Goal: Communication & Community: Answer question/provide support

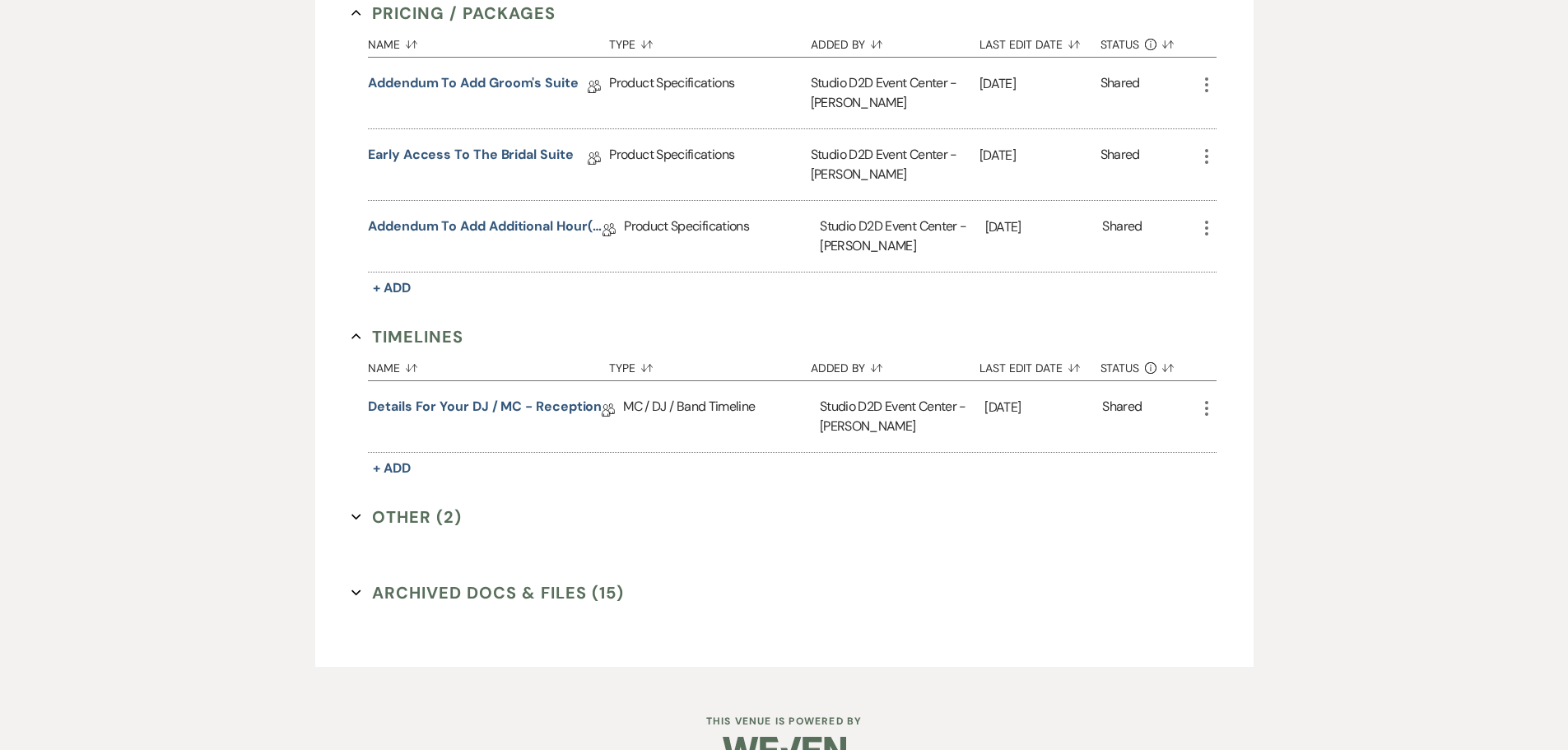
click at [450, 580] on button "Archived Docs & Files (15) Expand" at bounding box center [488, 592] width 272 height 25
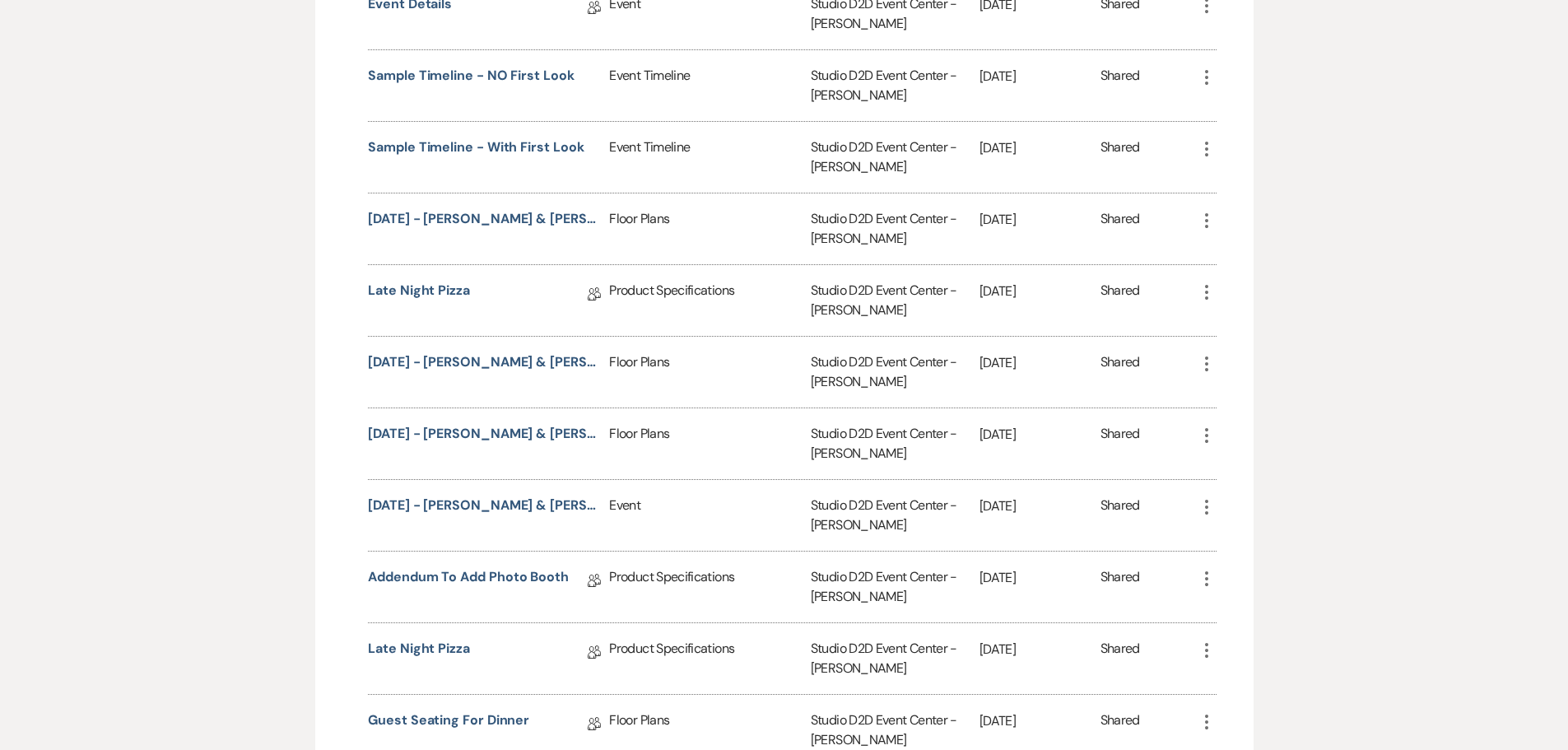
scroll to position [2335, 0]
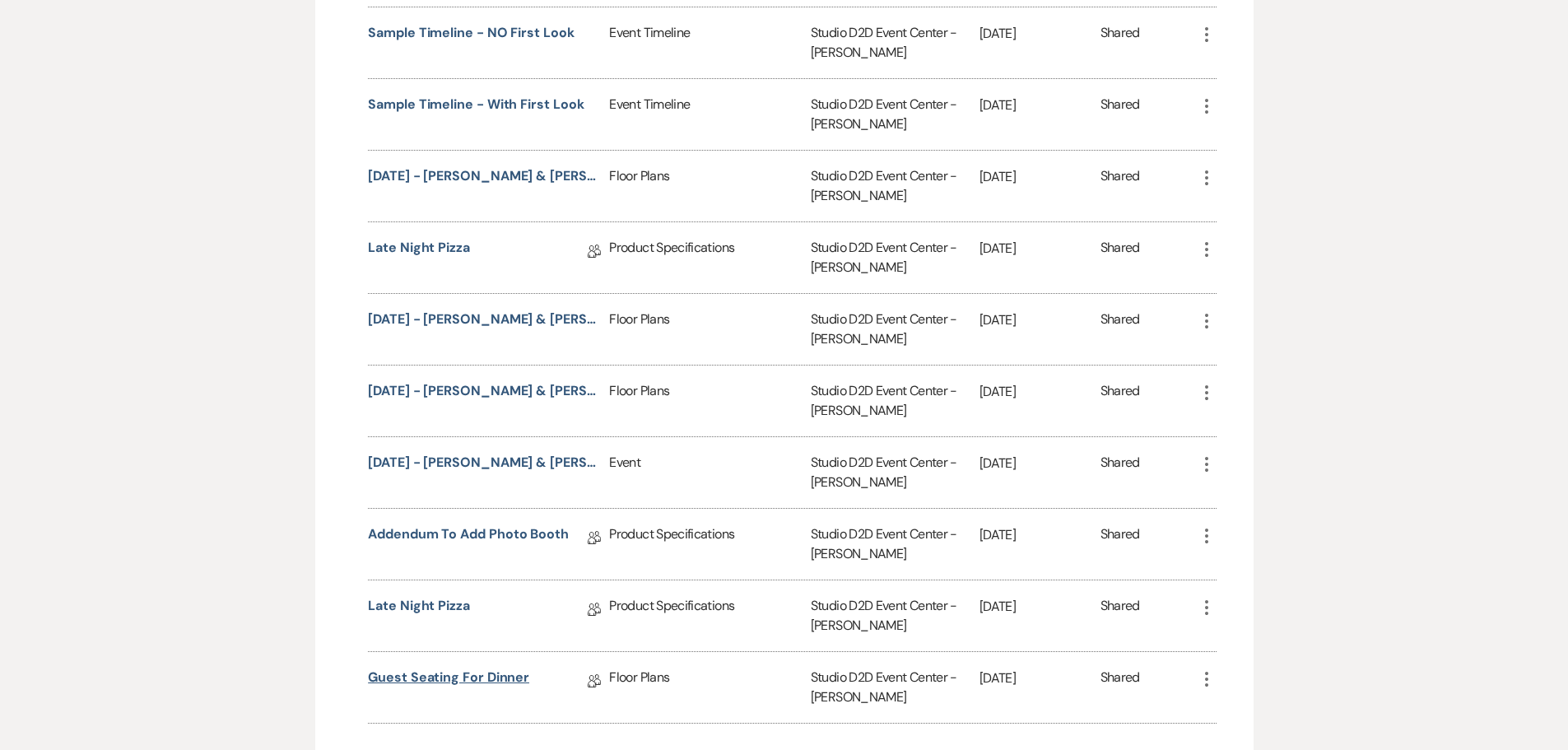
click at [495, 668] on link "Guest Seating for Dinner" at bounding box center [448, 680] width 162 height 25
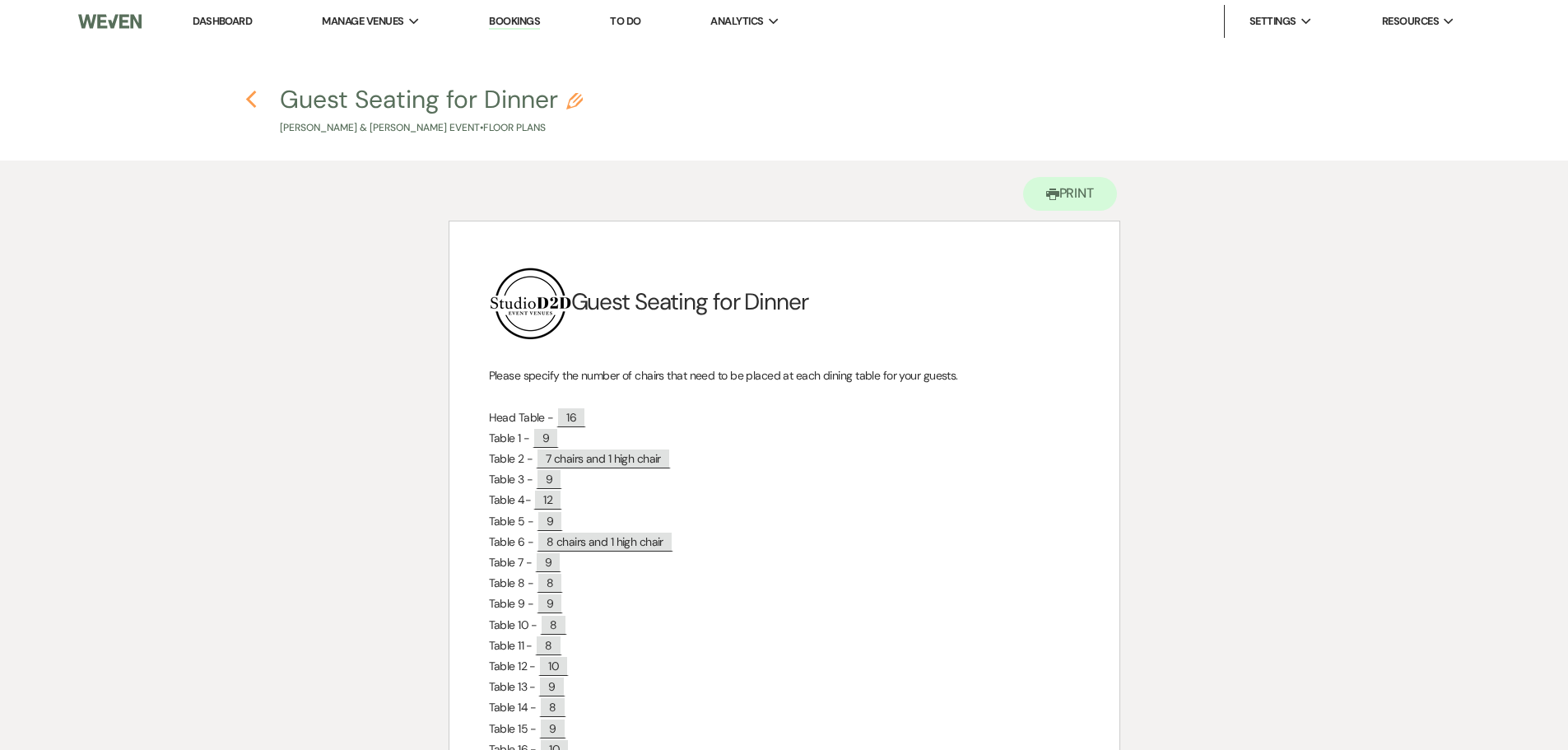
click at [252, 95] on use "button" at bounding box center [251, 99] width 11 height 18
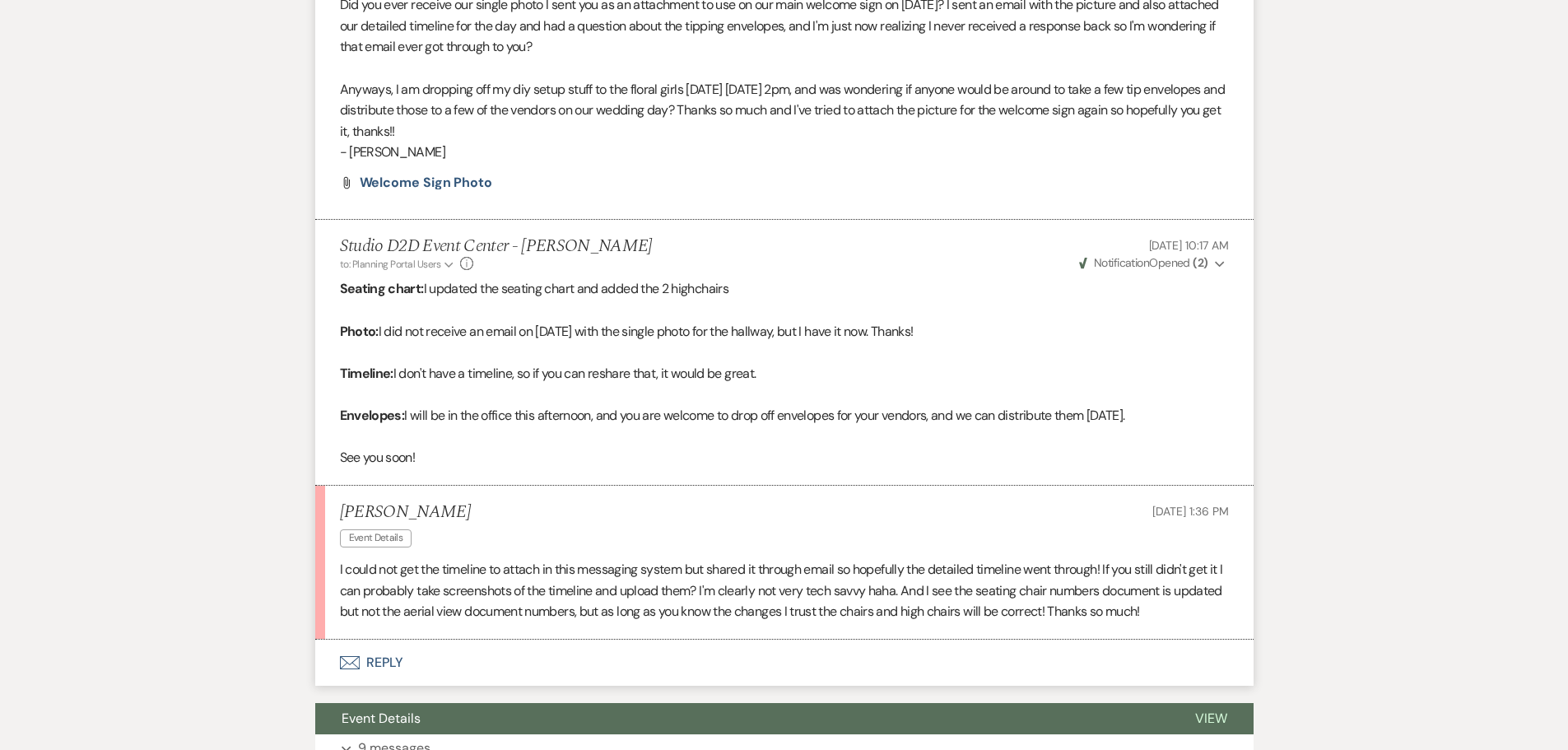
scroll to position [2306, 0]
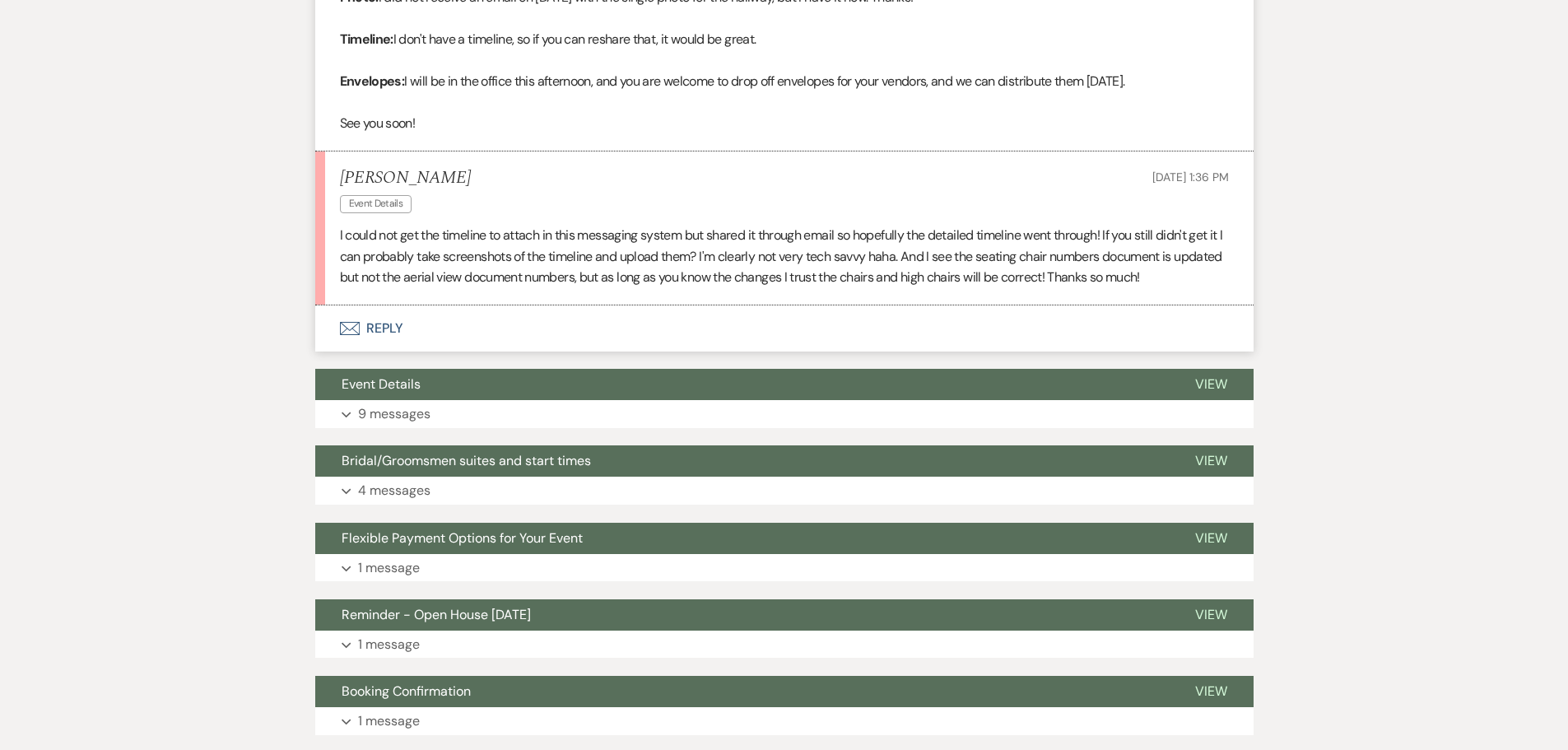
click at [398, 306] on button "Envelope Reply" at bounding box center [785, 328] width 939 height 46
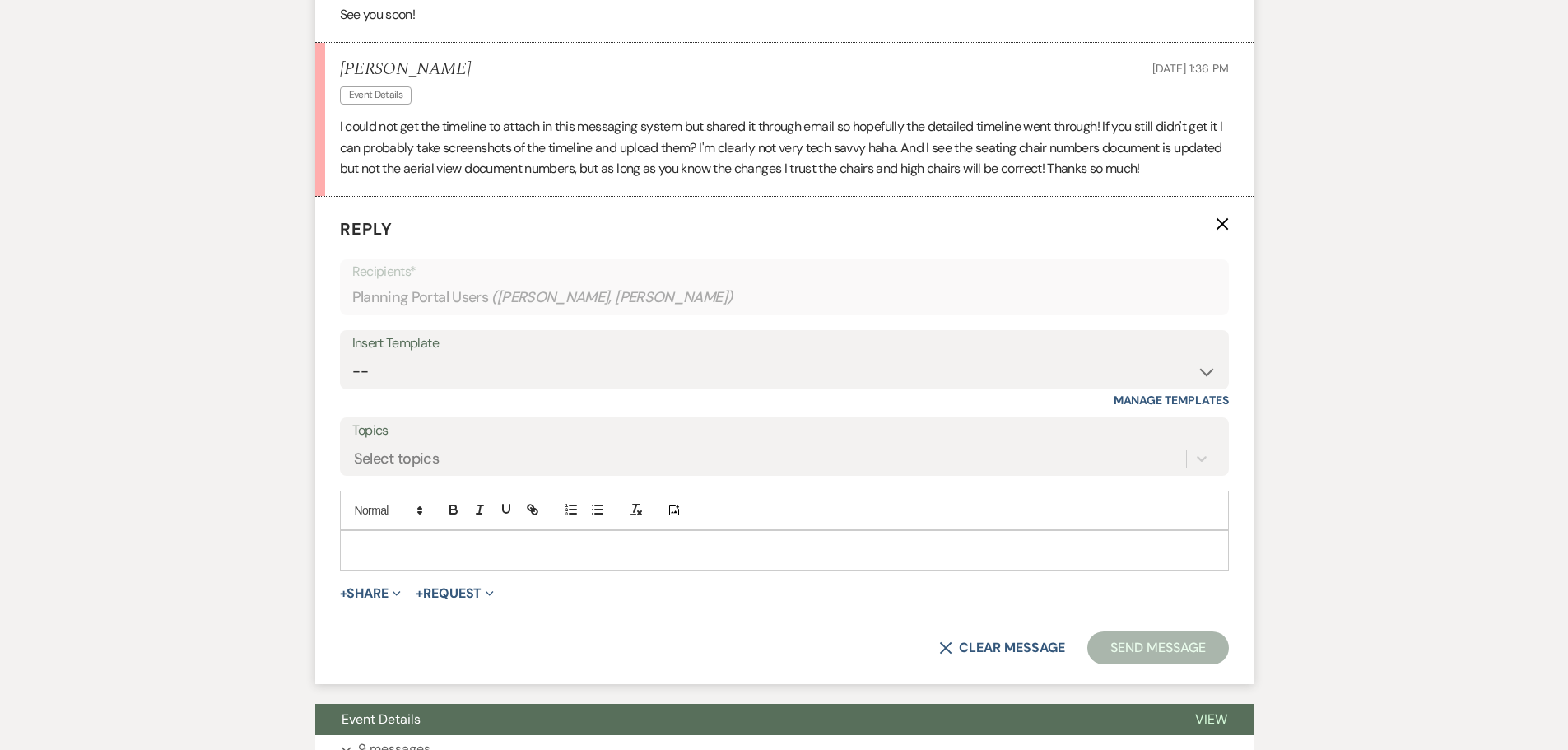
scroll to position [2531, 0]
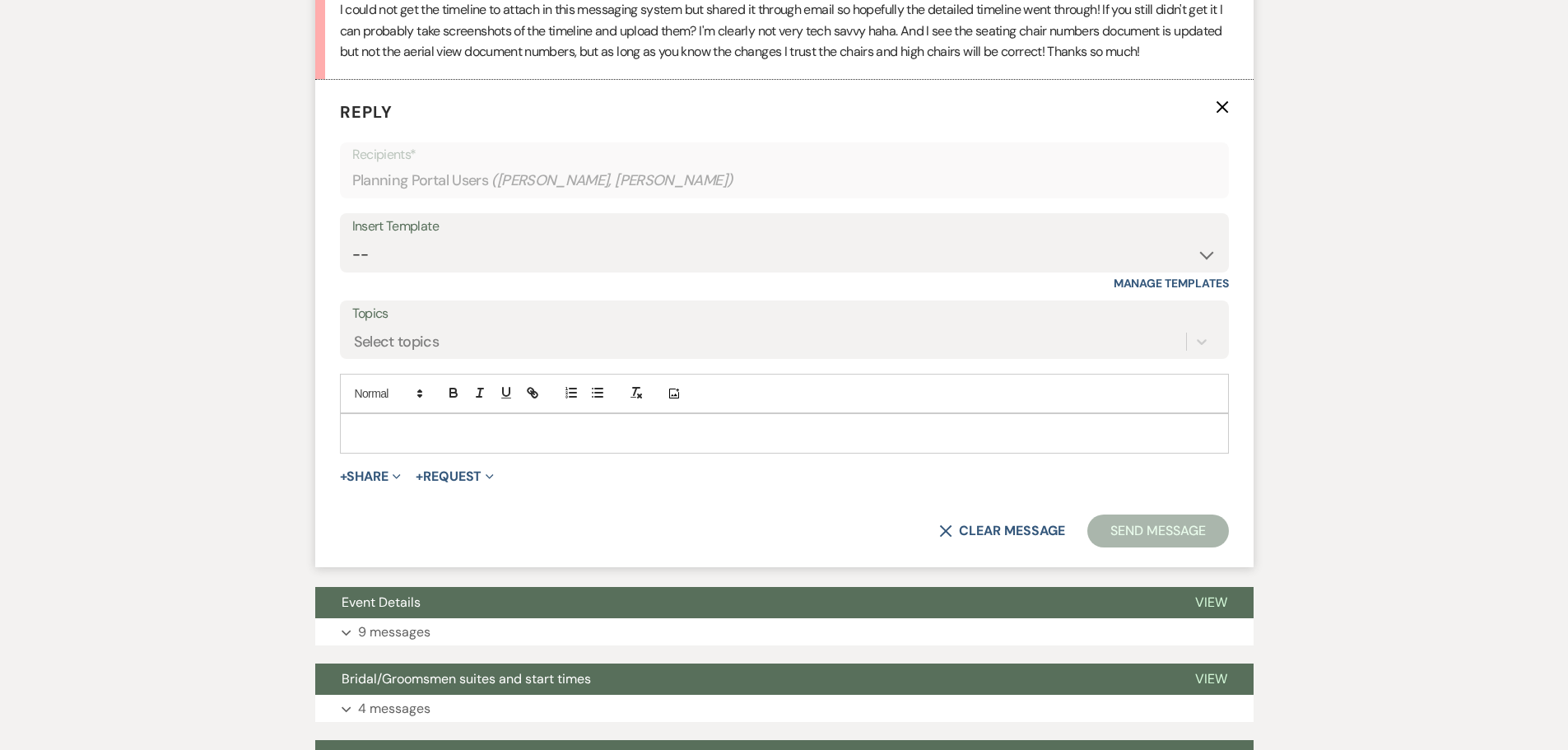
click at [468, 425] on p at bounding box center [784, 433] width 862 height 18
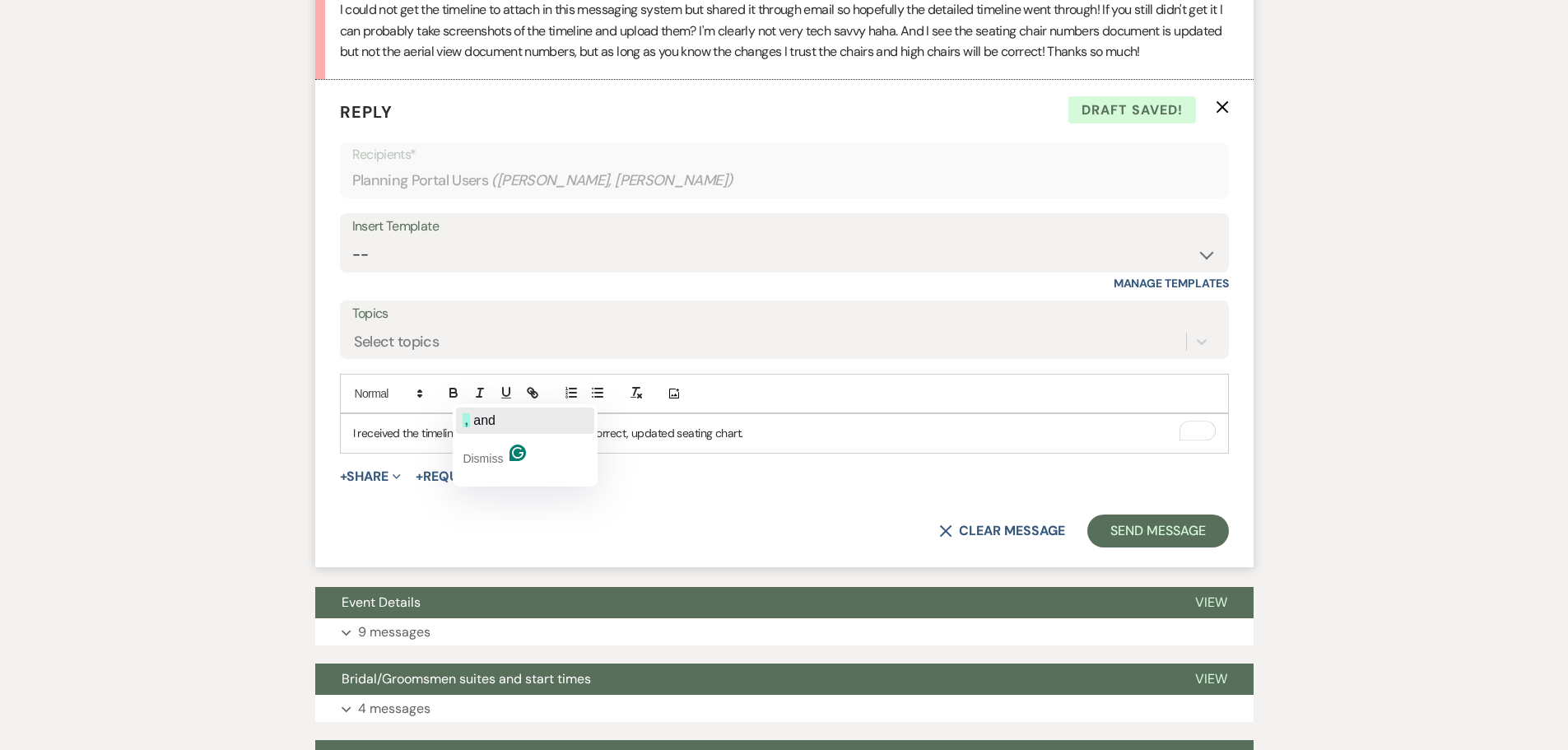
click at [479, 421] on span "and" at bounding box center [484, 421] width 23 height 14
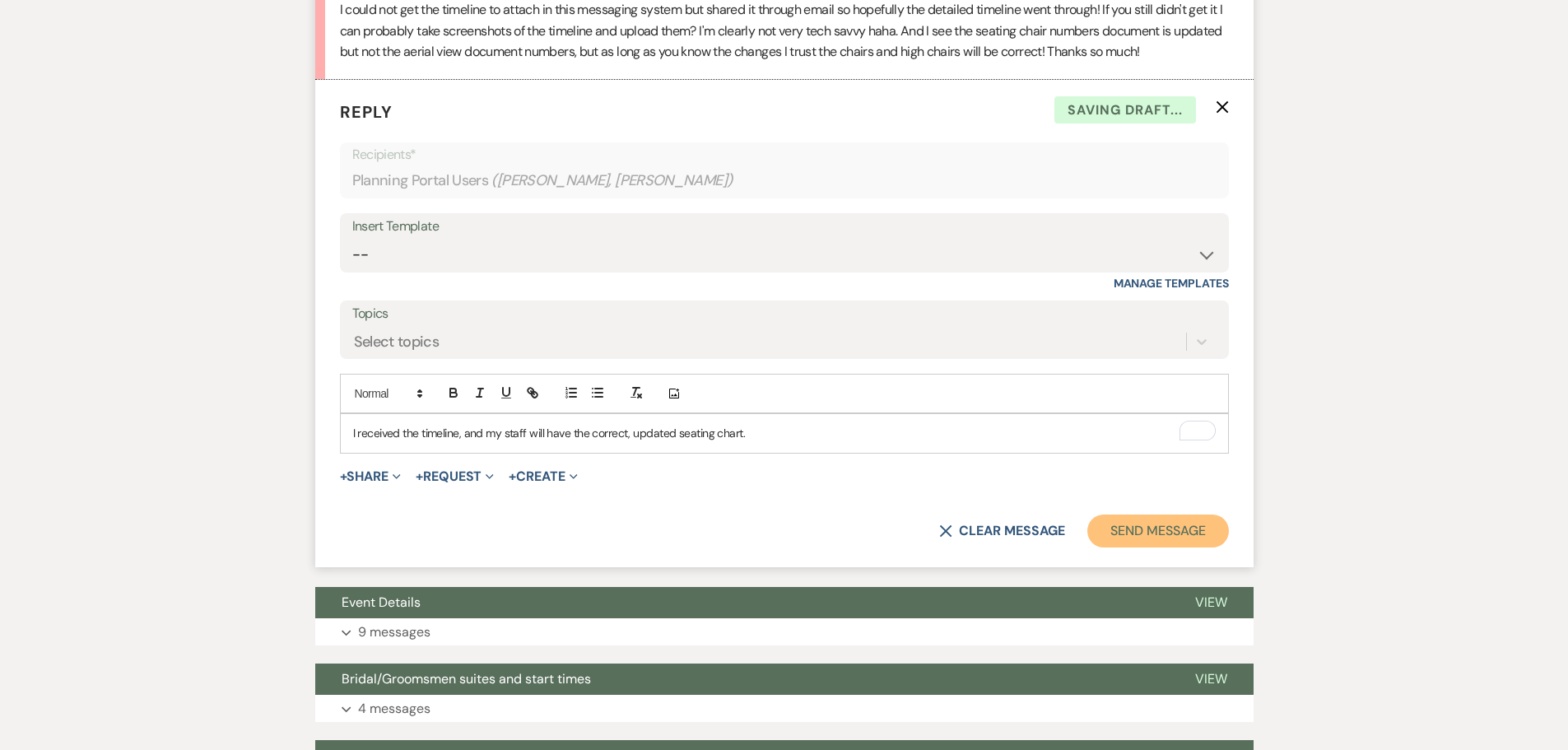
click at [1111, 515] on button "Send Message" at bounding box center [1158, 531] width 141 height 33
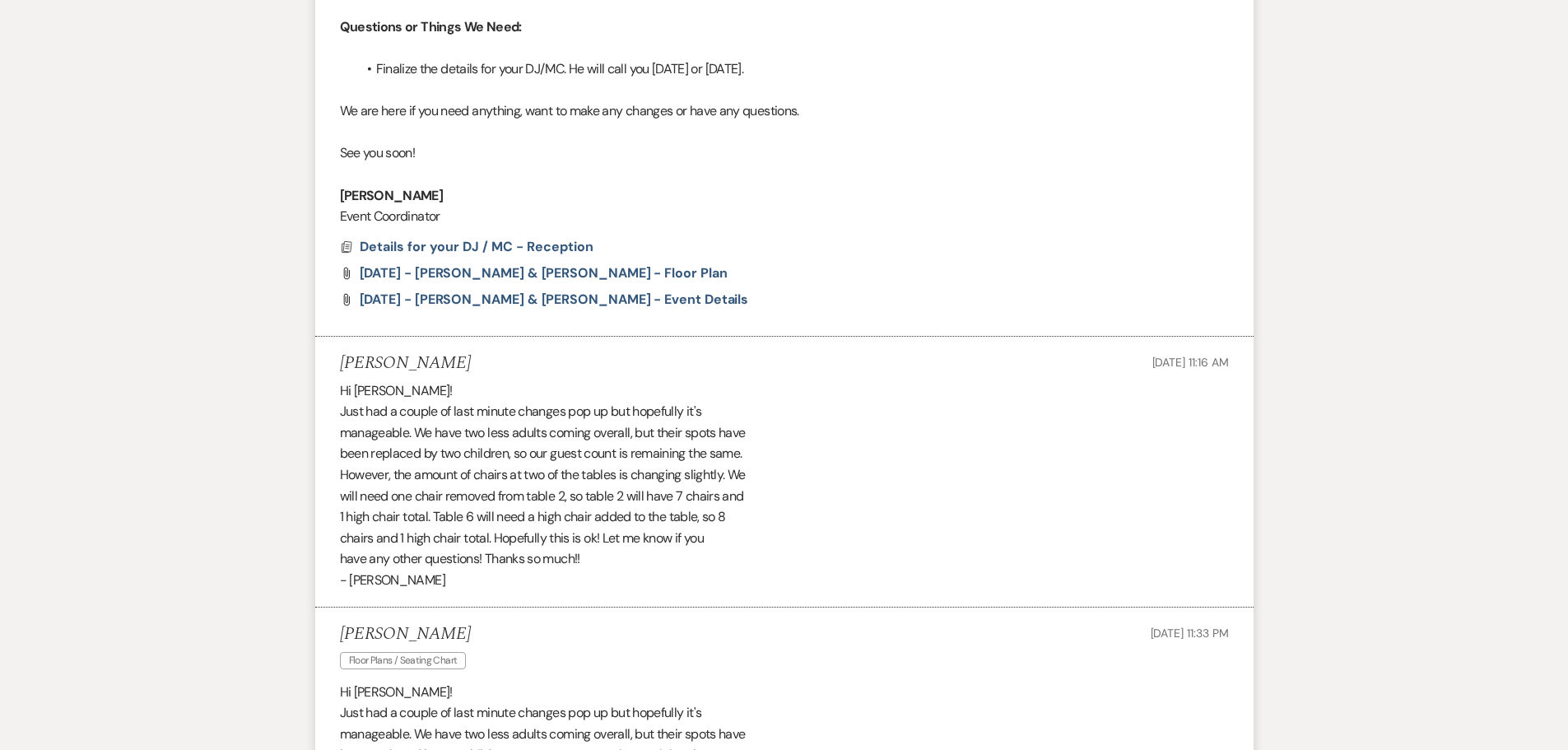
scroll to position [884, 0]
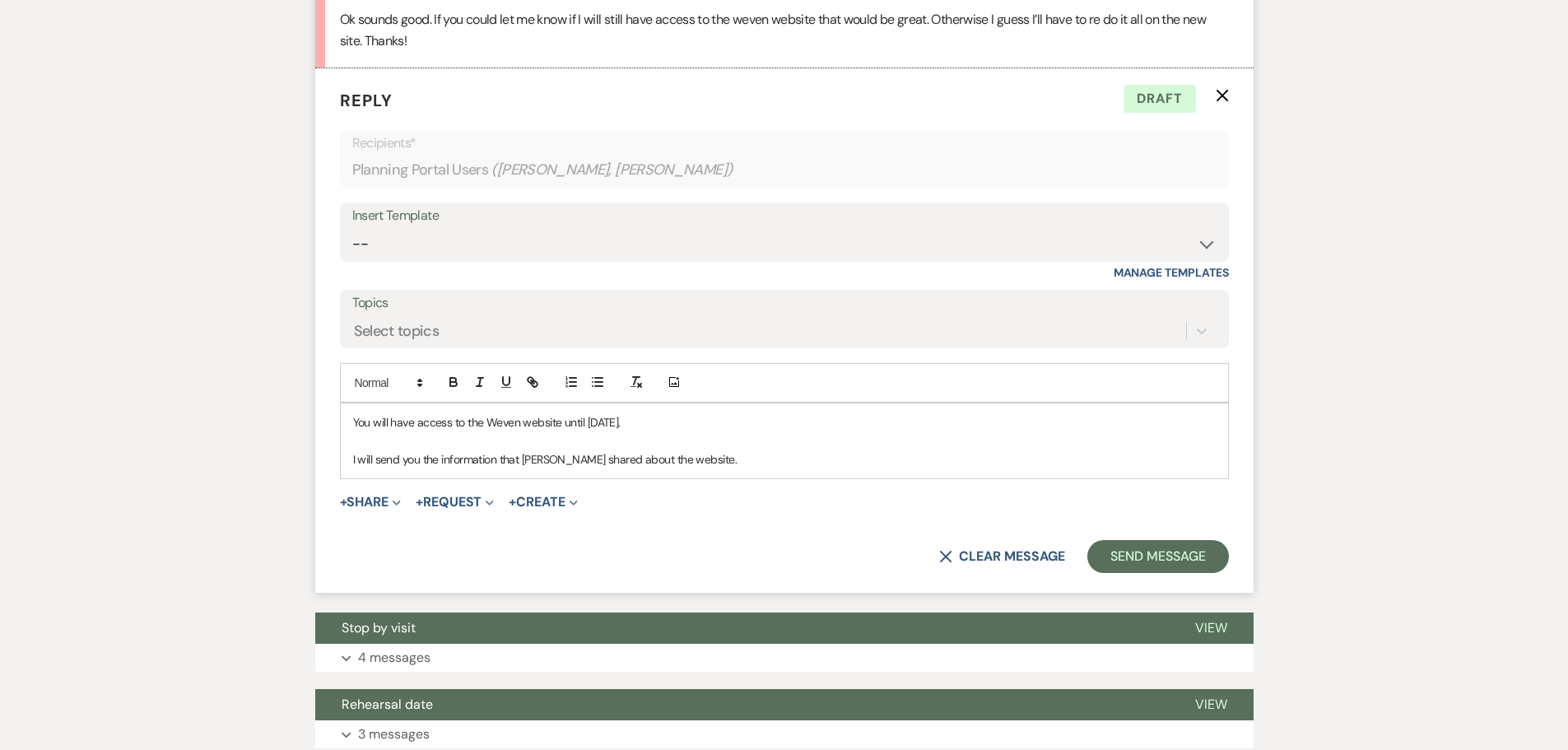
click at [713, 461] on p "I will send you the information that Weven shared about the website." at bounding box center [784, 459] width 862 height 18
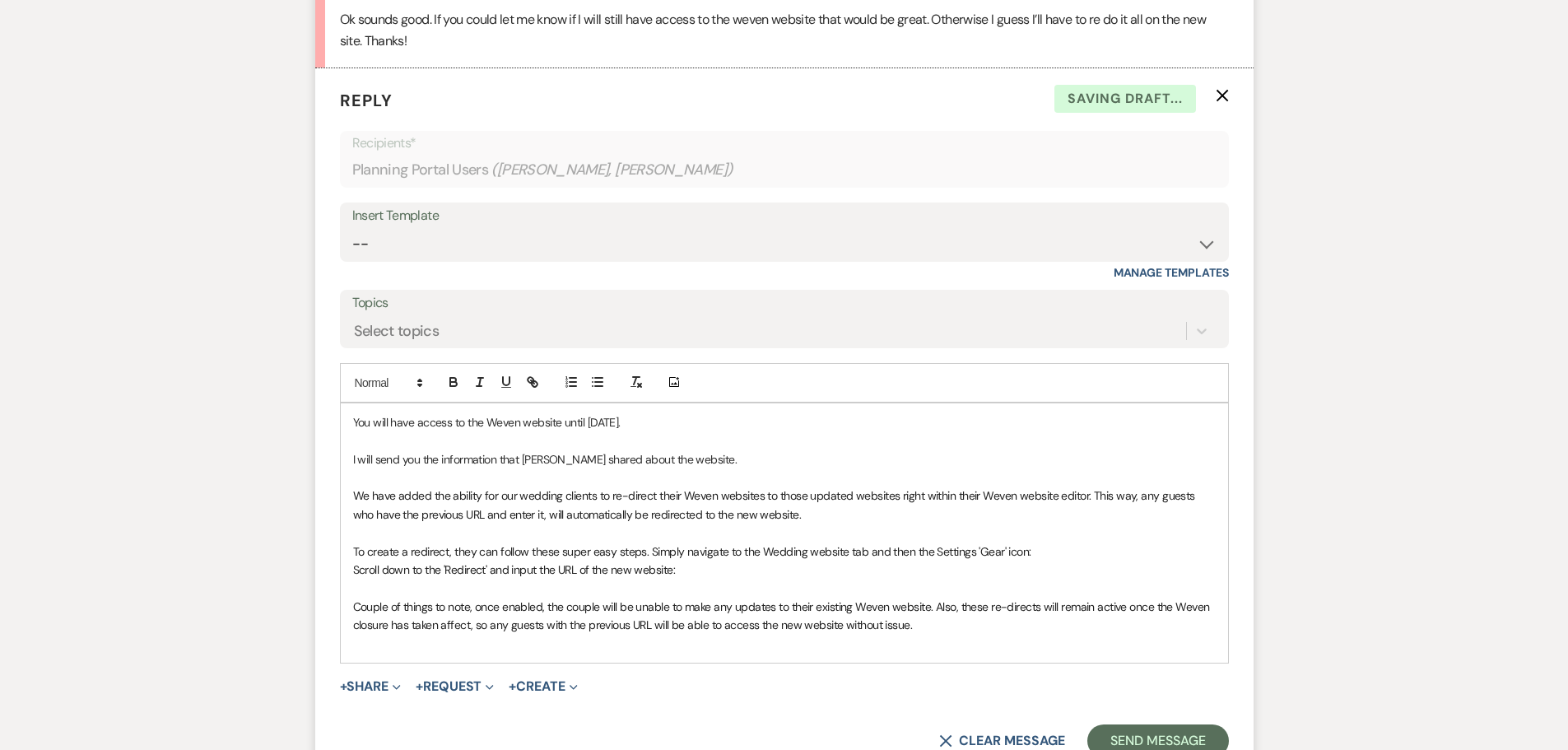
click at [355, 494] on span "We have added the ability for our wedding clients to re-direct their Weven webs…" at bounding box center [775, 505] width 846 height 33
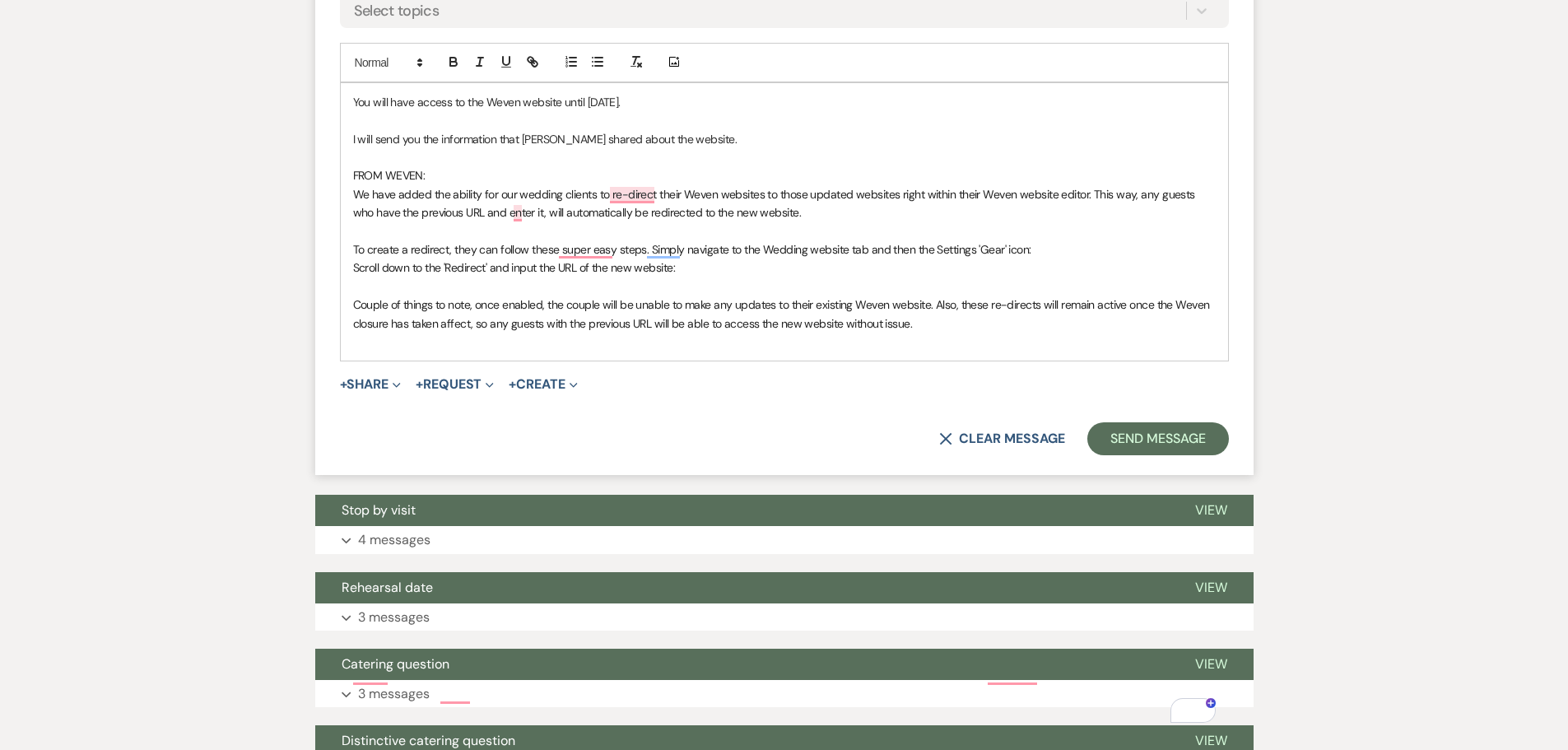
scroll to position [1813, 0]
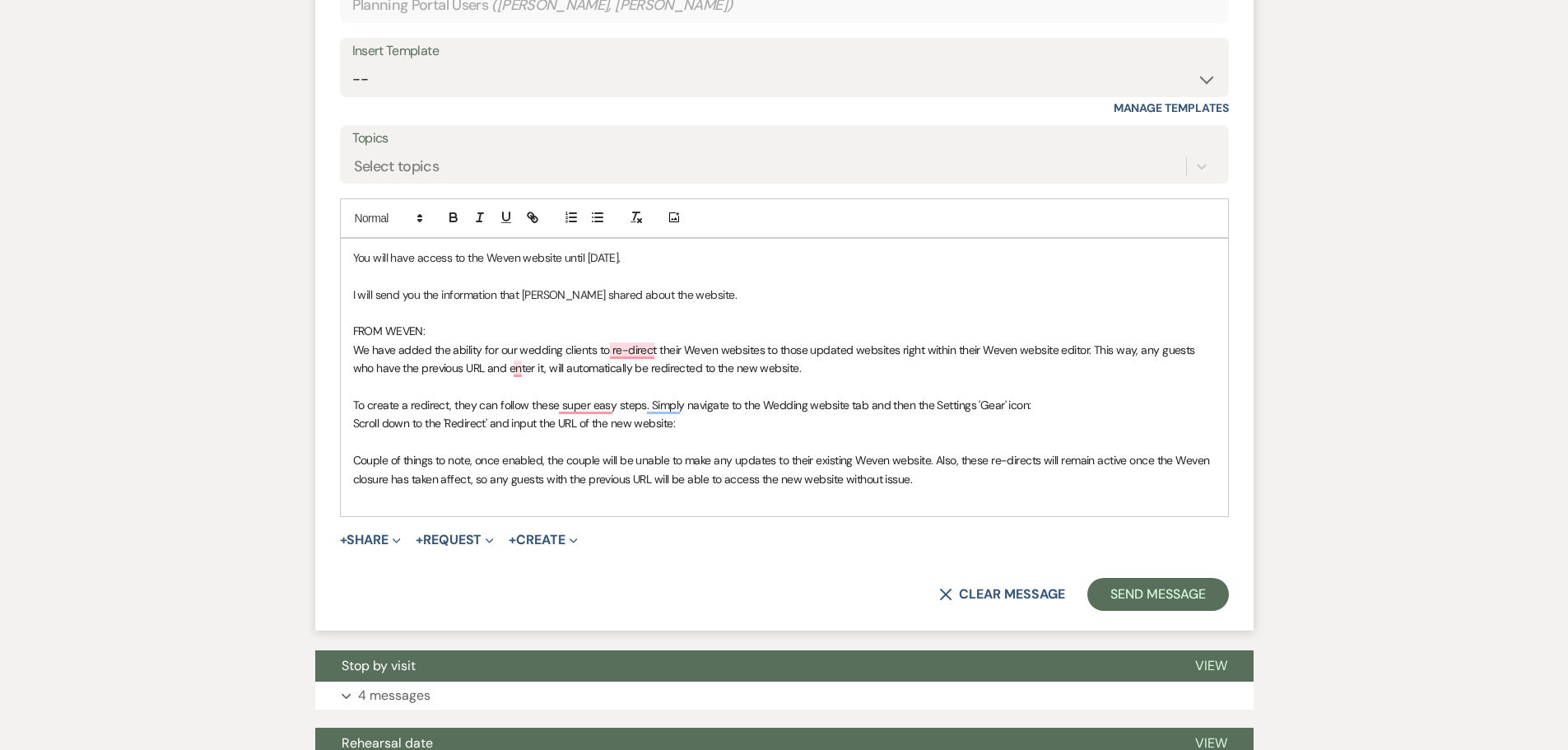
click at [756, 296] on p "I will send you the information that Weven shared about the website." at bounding box center [784, 294] width 862 height 18
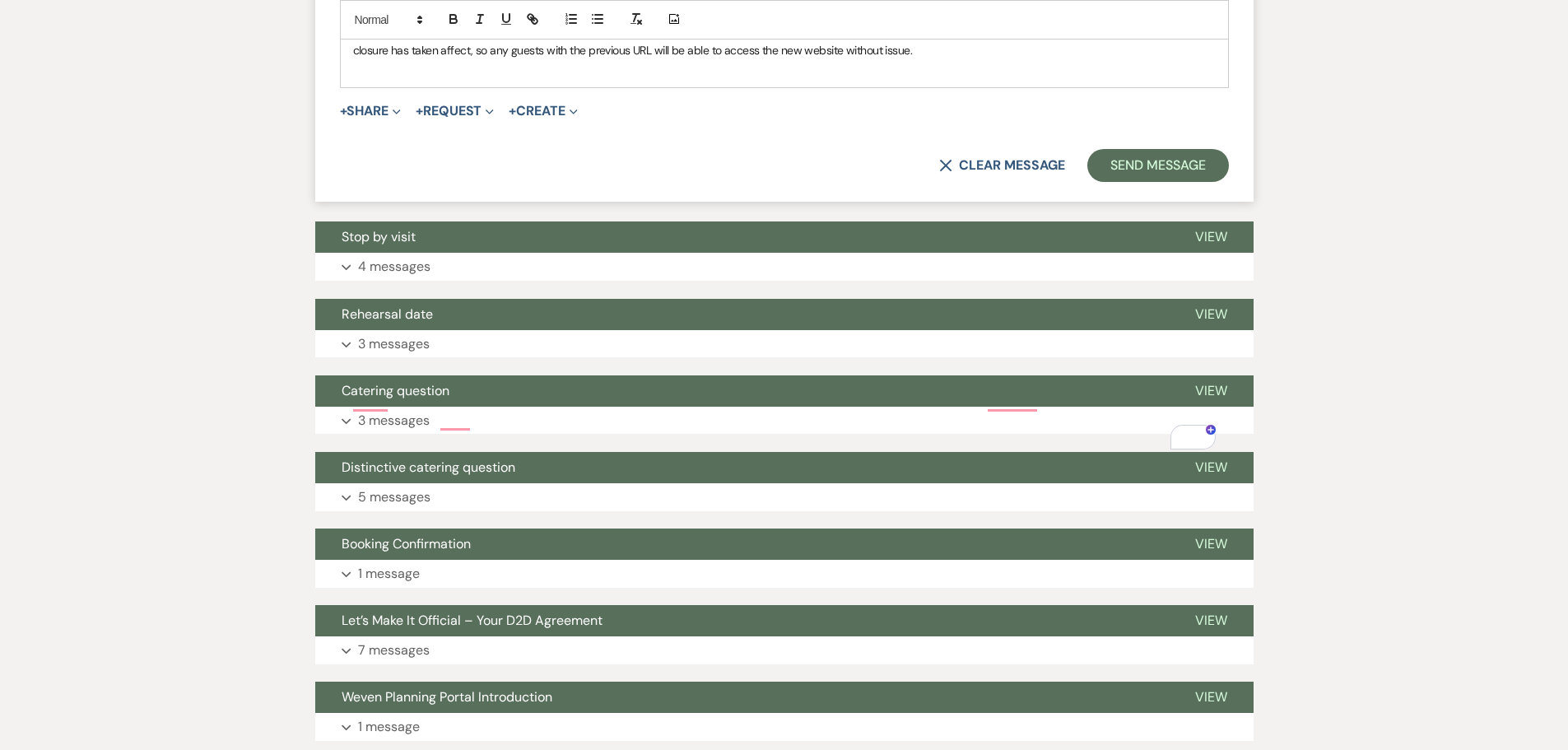
scroll to position [2389, 0]
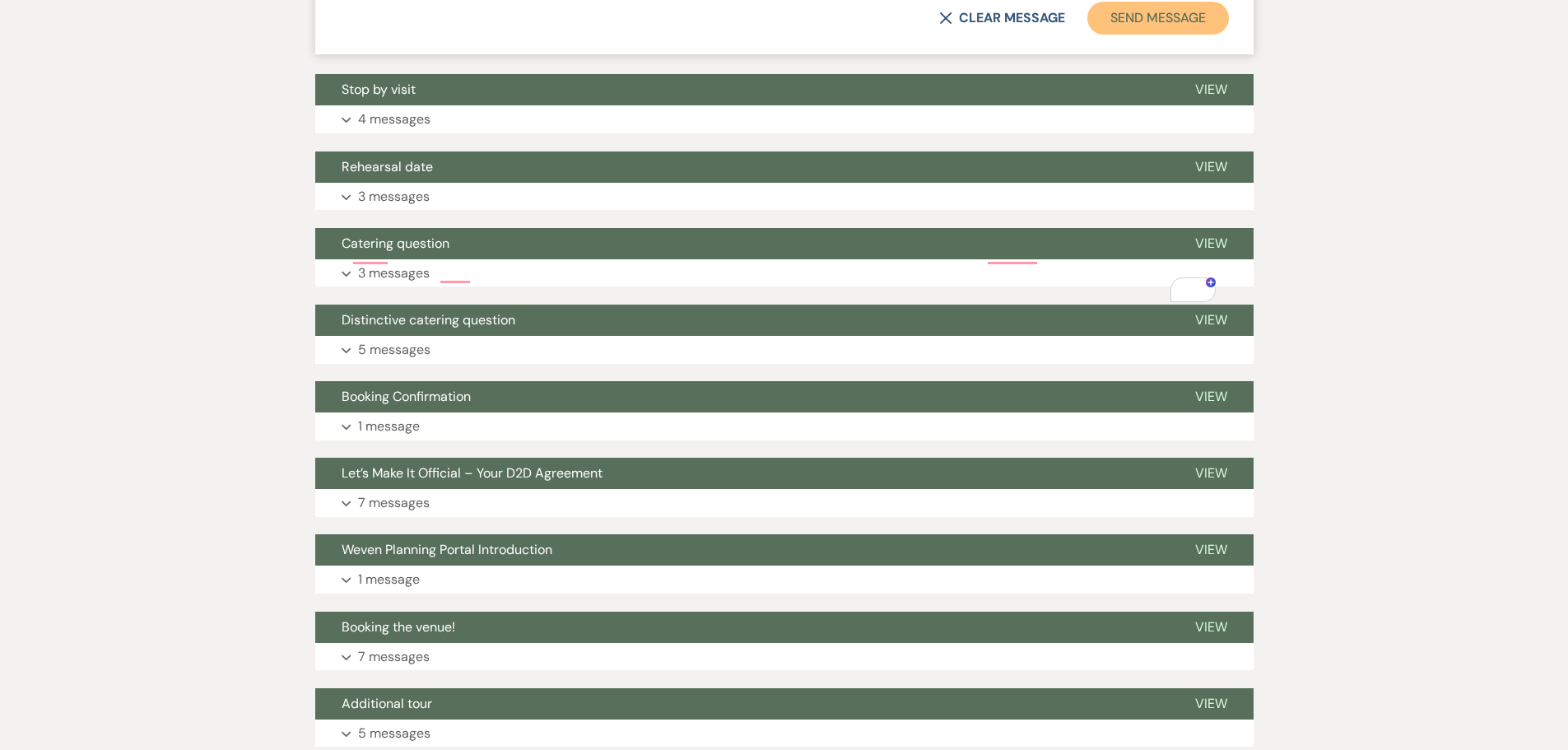
click at [1163, 34] on button "Send Message" at bounding box center [1158, 19] width 141 height 33
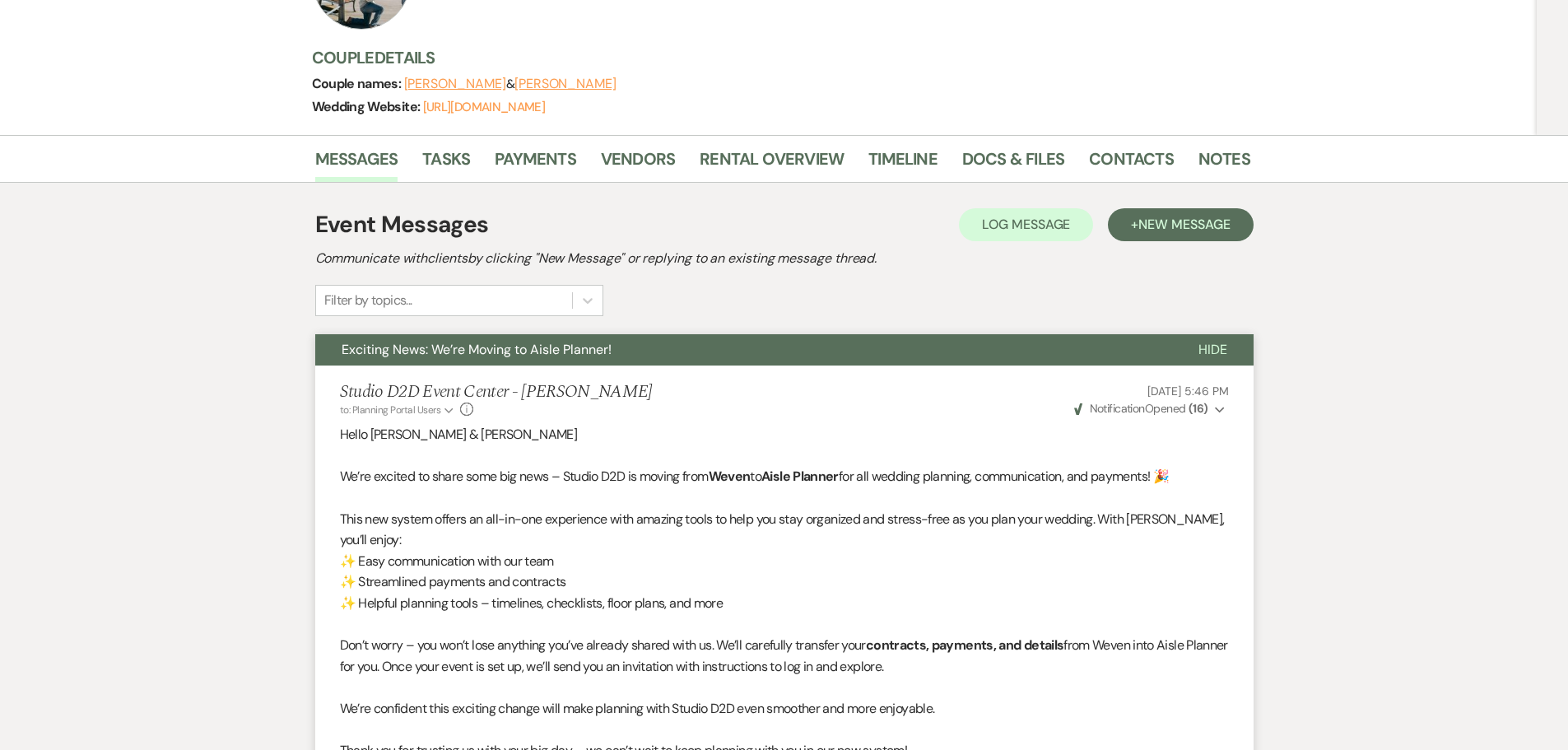
scroll to position [220, 0]
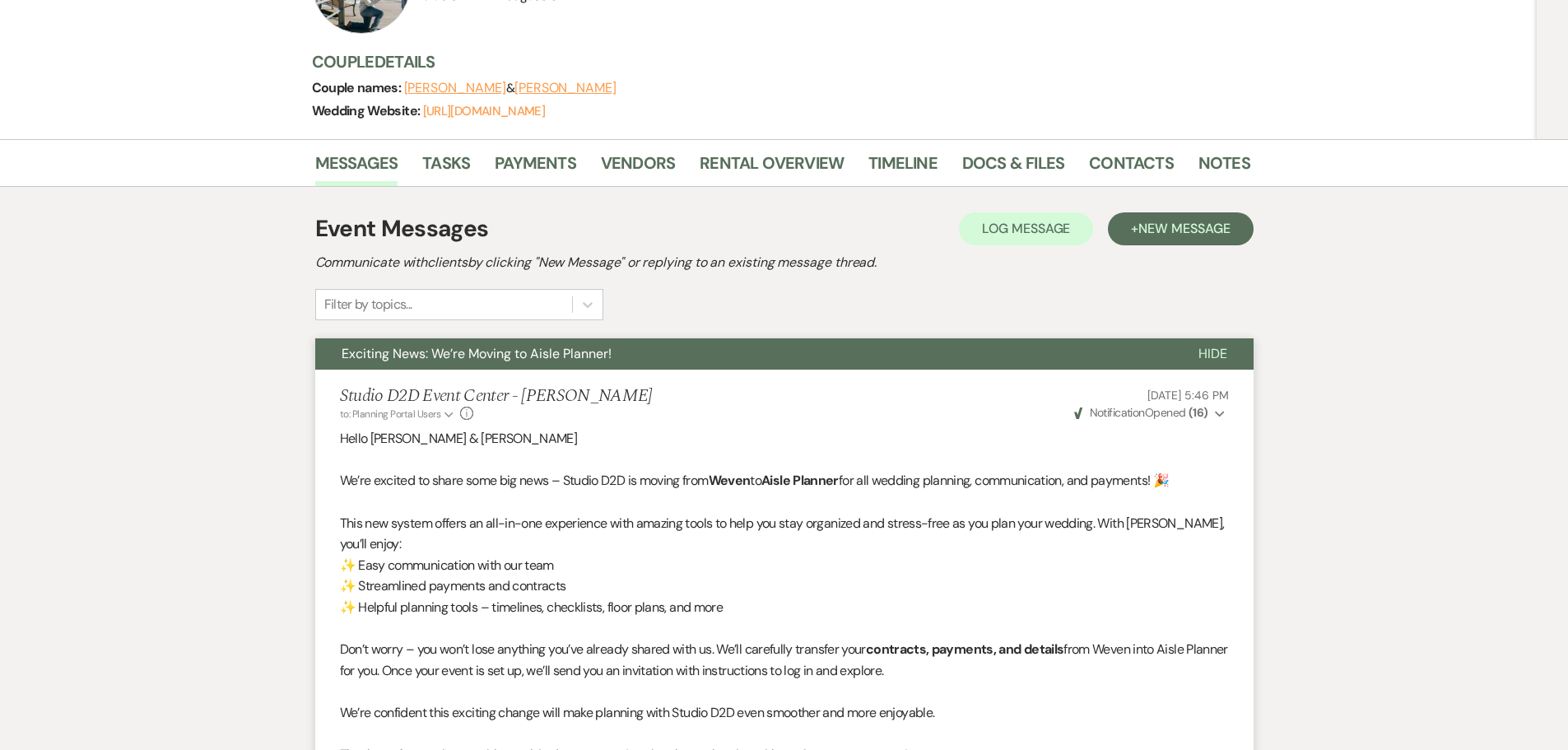
click at [537, 361] on span "Exciting News: We’re Moving to Aisle Planner!" at bounding box center [477, 354] width 270 height 18
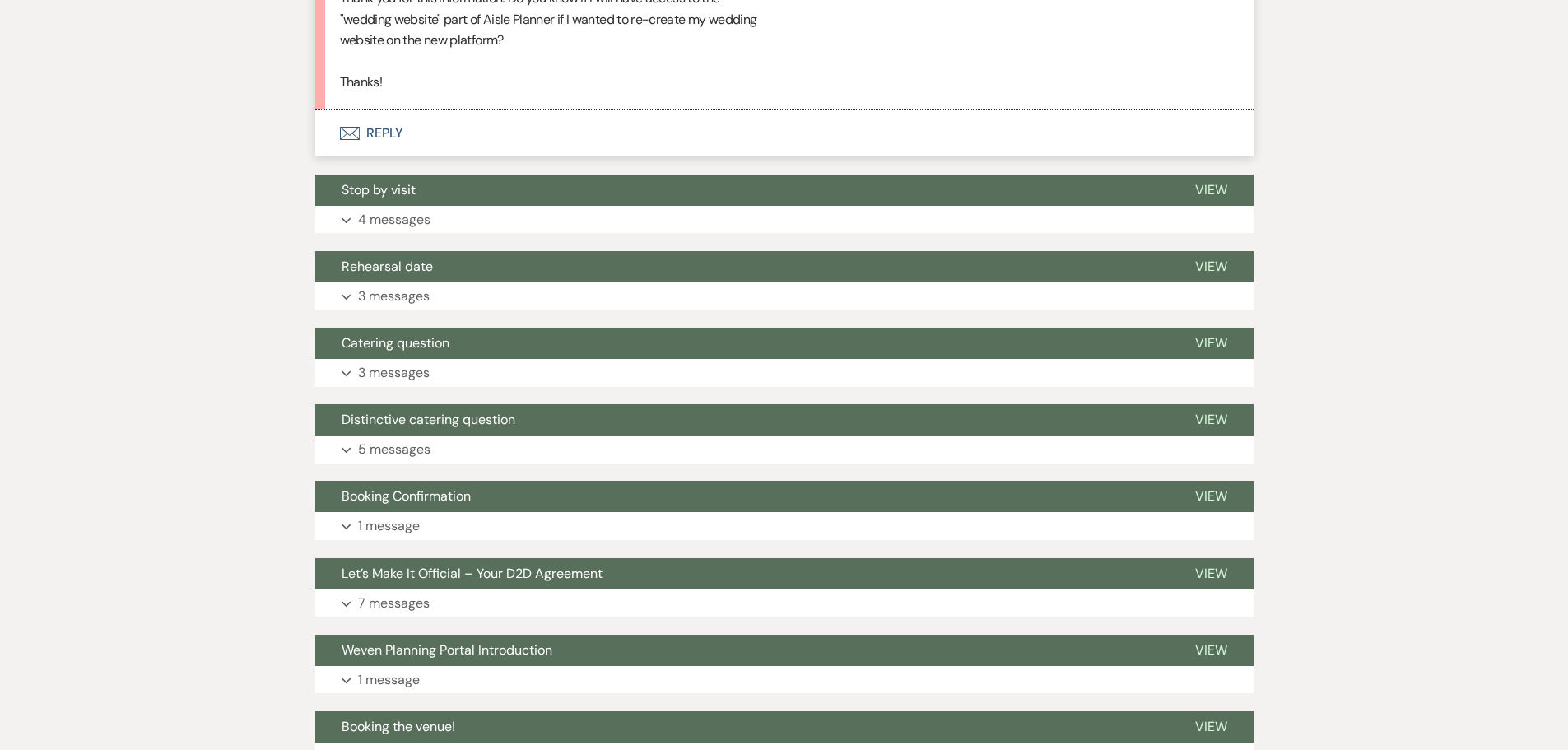
click at [394, 157] on button "Envelope Reply" at bounding box center [785, 133] width 939 height 46
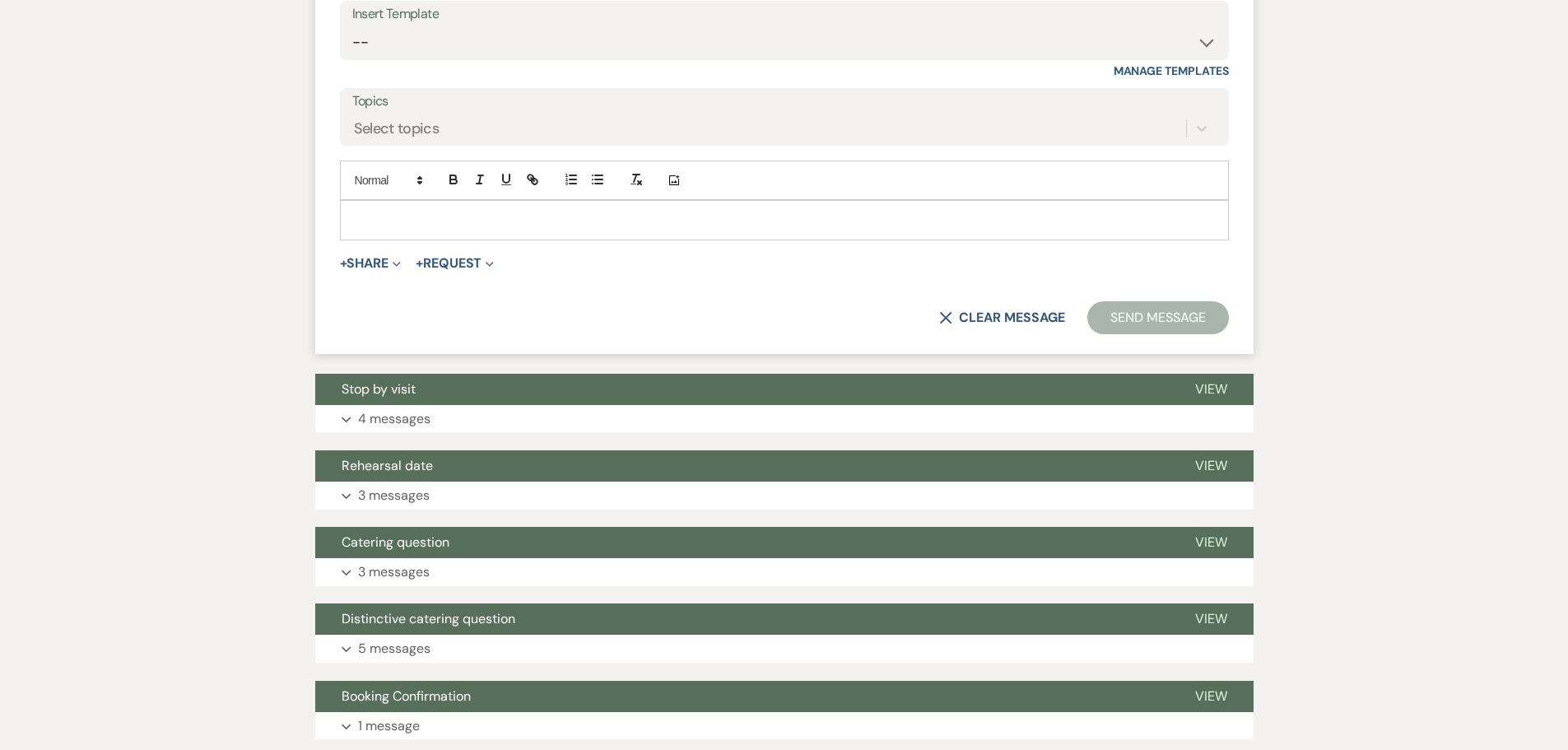
scroll to position [2515, 0]
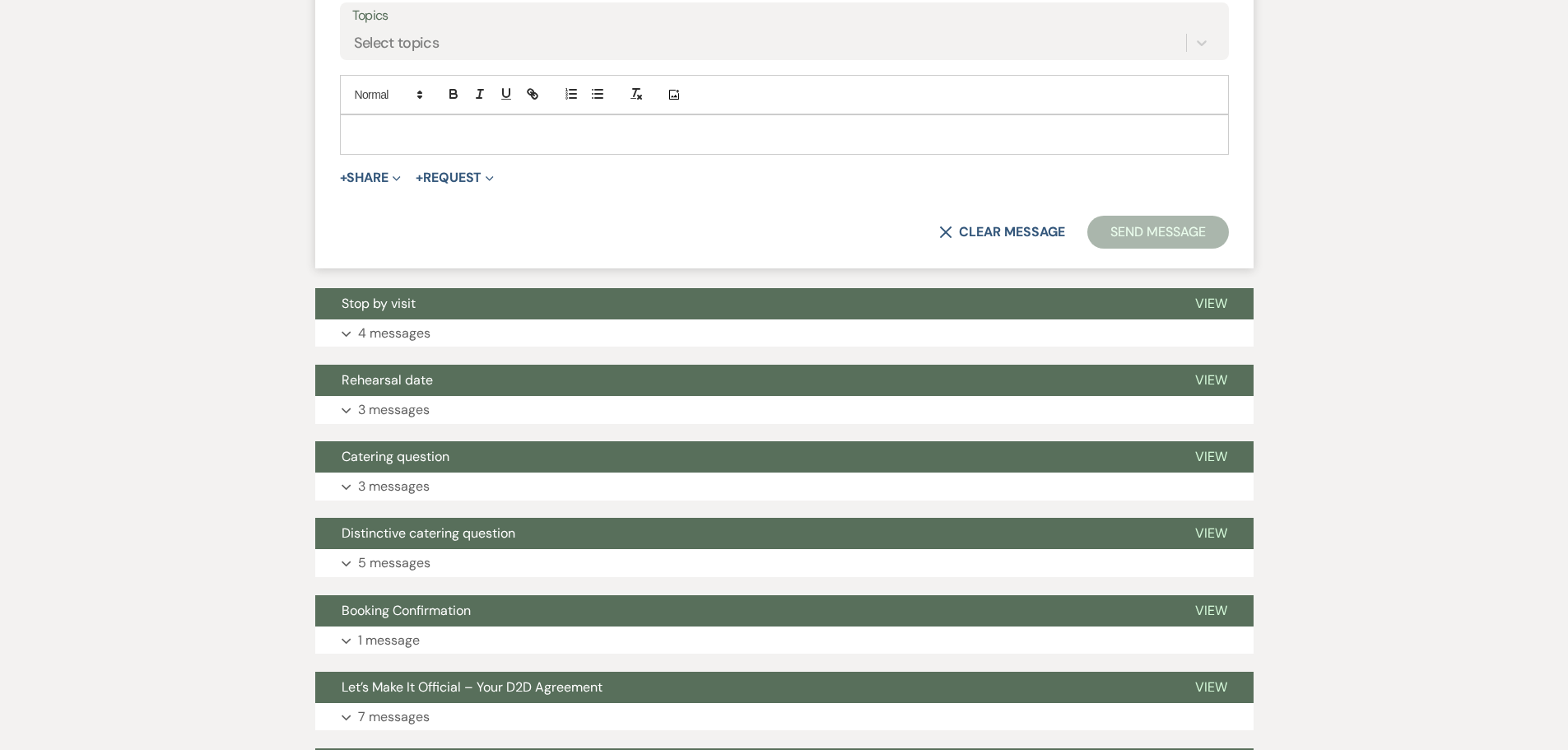
click at [481, 143] on p at bounding box center [784, 134] width 862 height 18
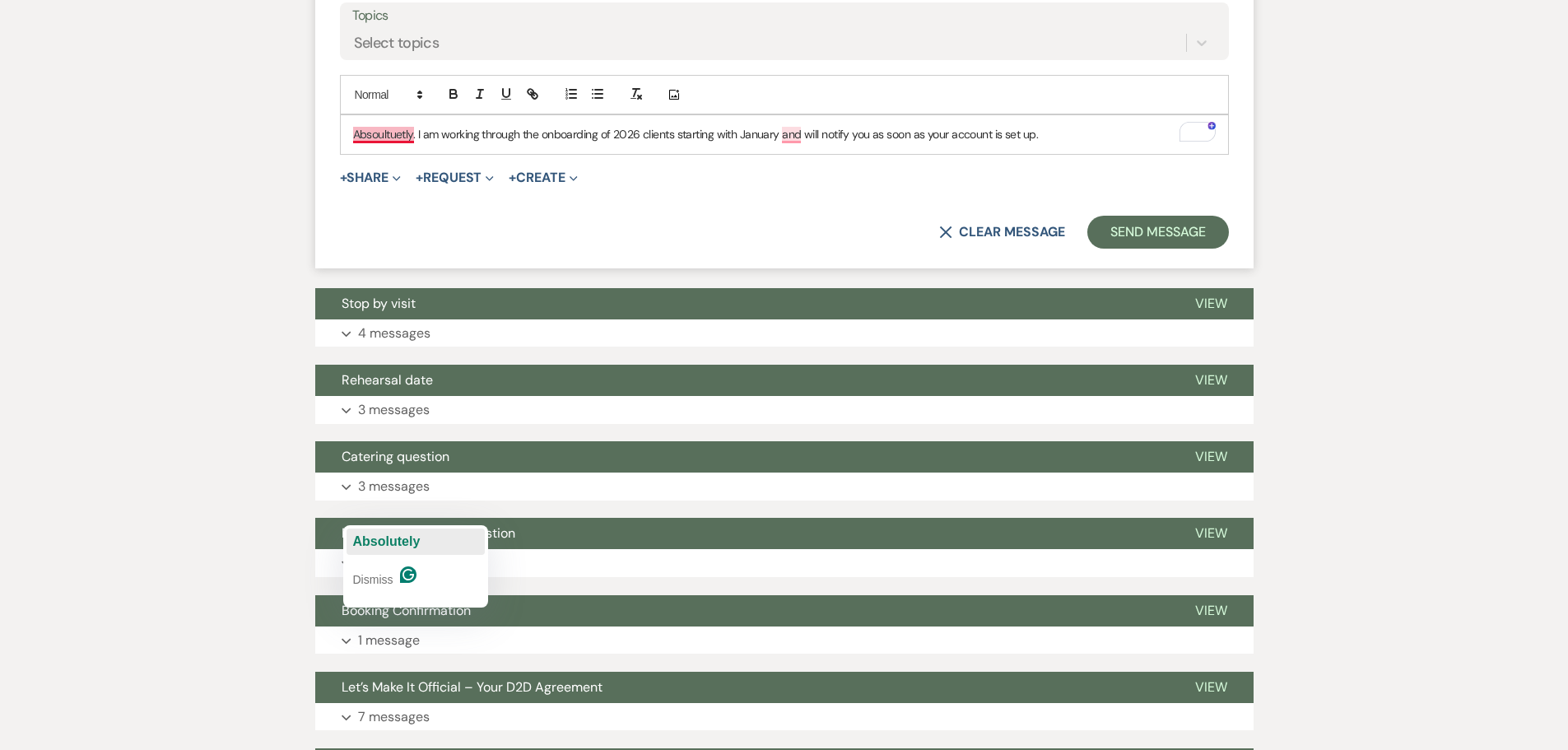
click at [388, 538] on span "Absolutely" at bounding box center [386, 541] width 68 height 14
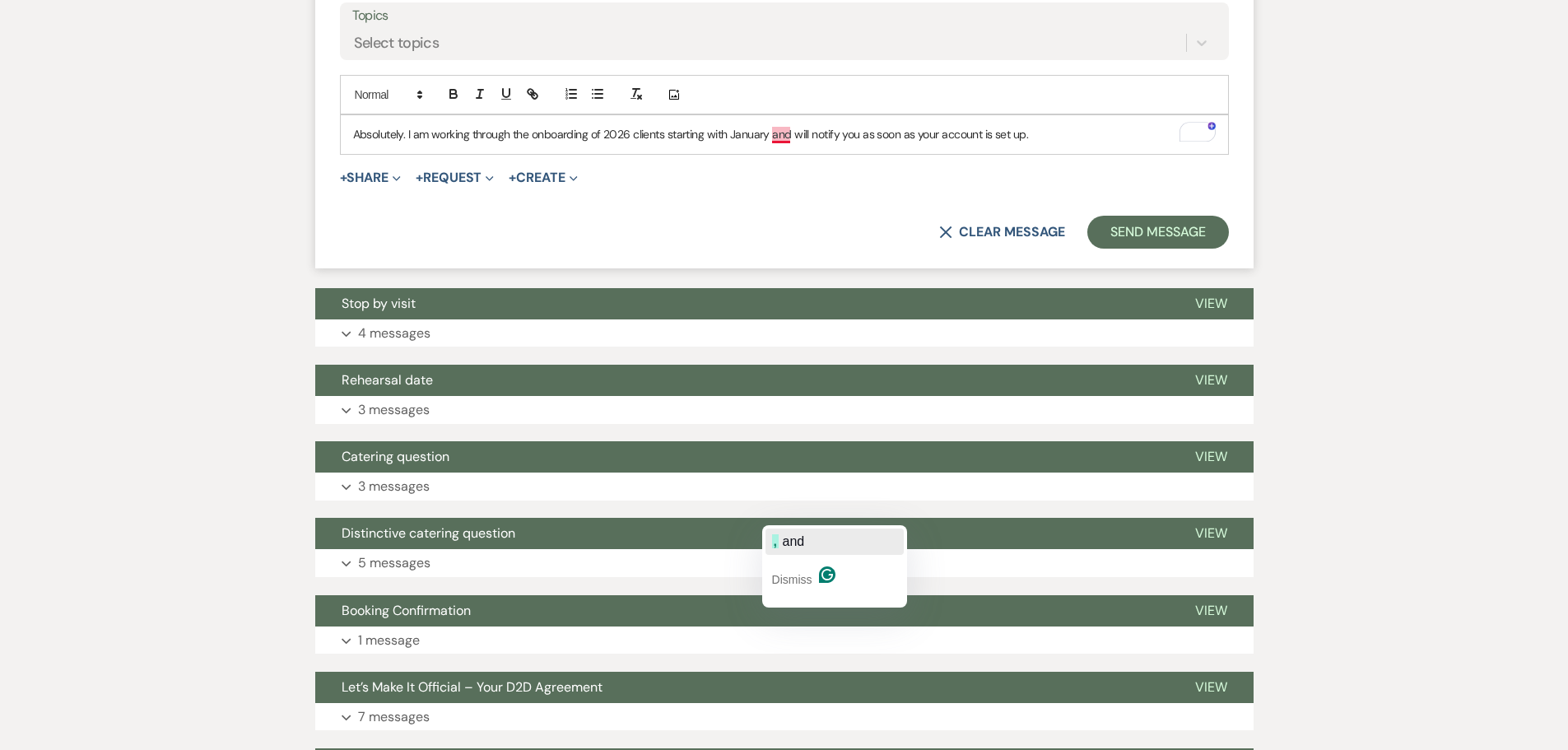
click at [787, 537] on span "and" at bounding box center [794, 541] width 23 height 14
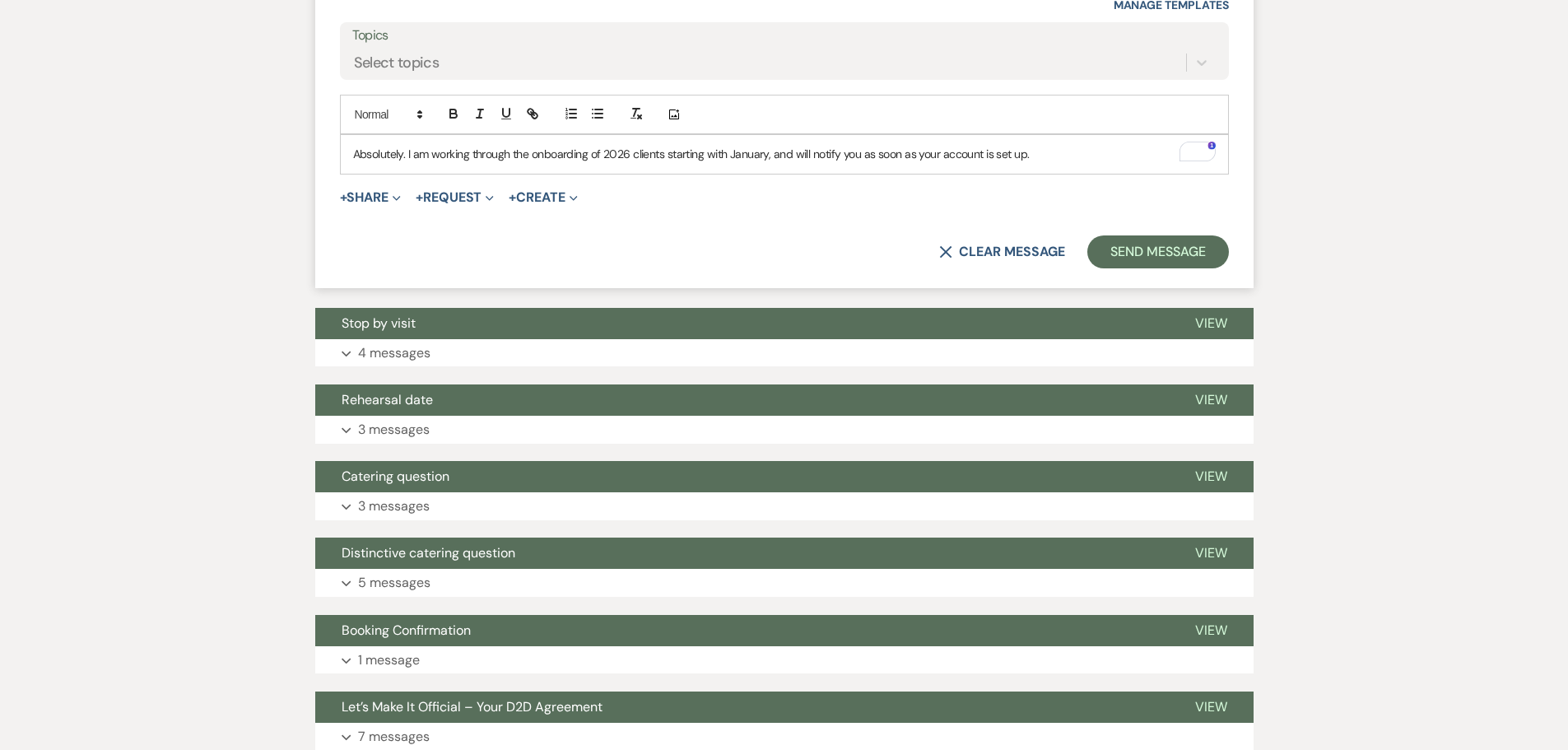
scroll to position [2553, 0]
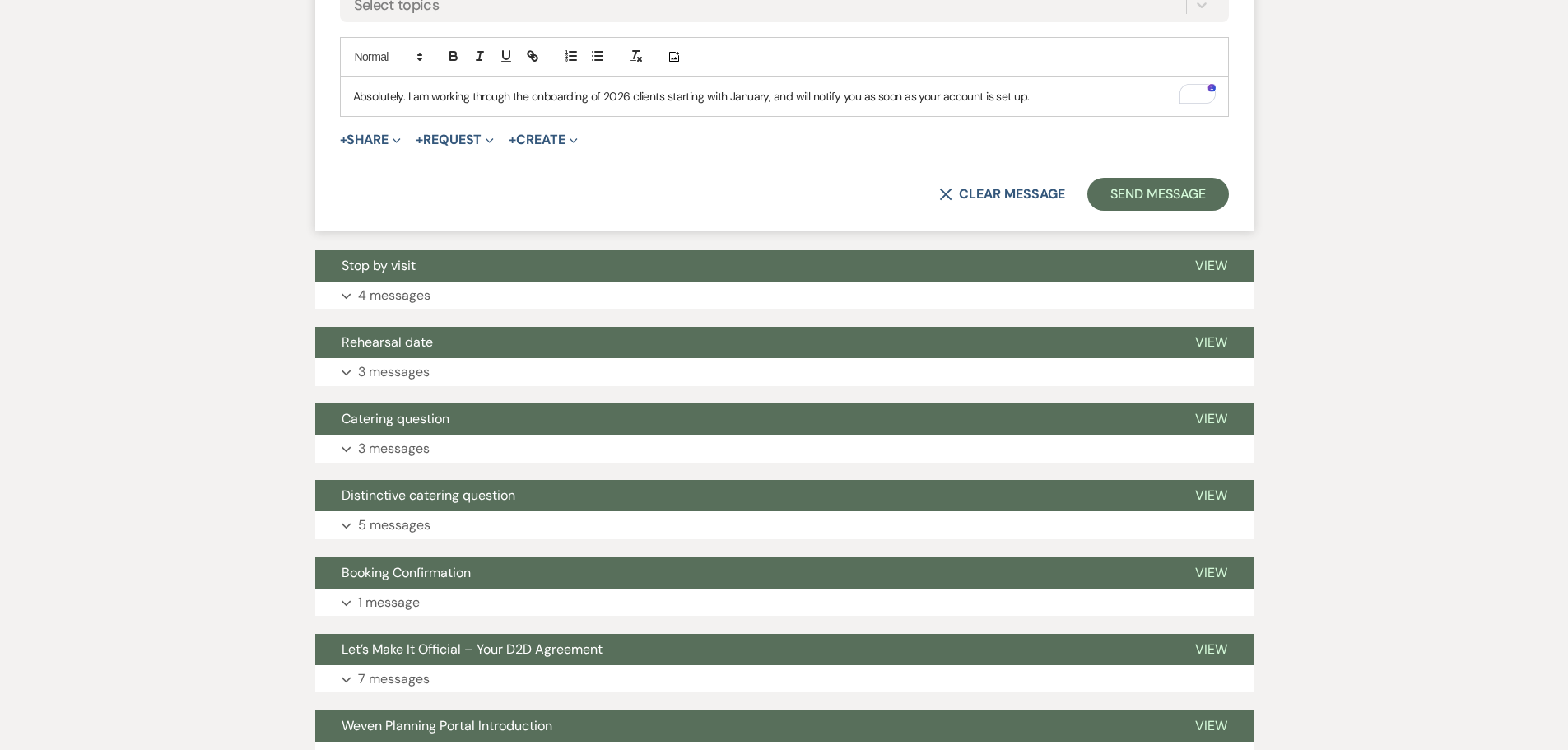
click at [408, 106] on p "Absolutely. I am working through the onboarding of 2026 clients starting with J…" at bounding box center [784, 96] width 862 height 18
click at [409, 106] on p "Absolutely. Aisle Planner. I am working through the onboarding of 2026 clients …" at bounding box center [784, 96] width 862 height 18
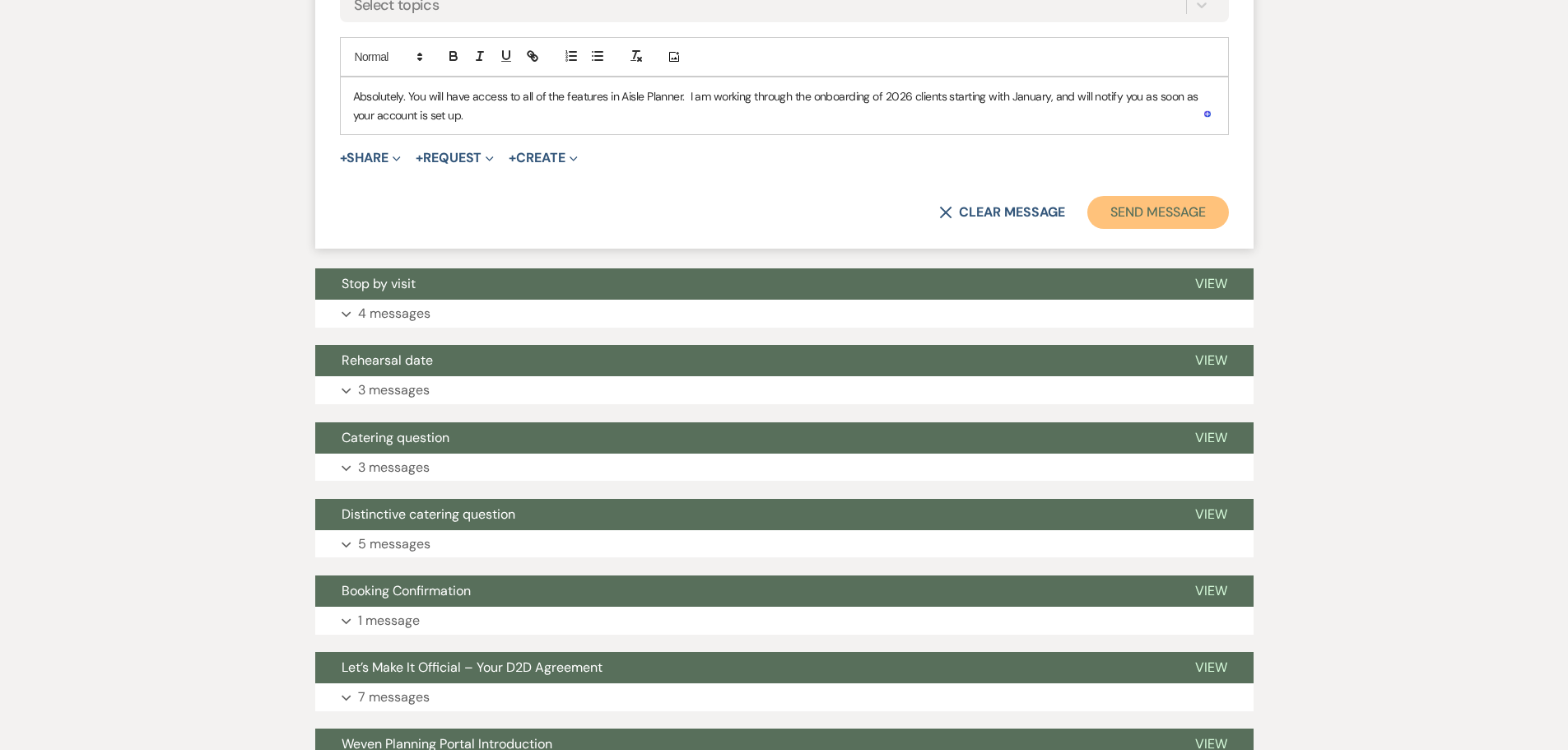
click at [1124, 229] on button "Send Message" at bounding box center [1158, 213] width 141 height 33
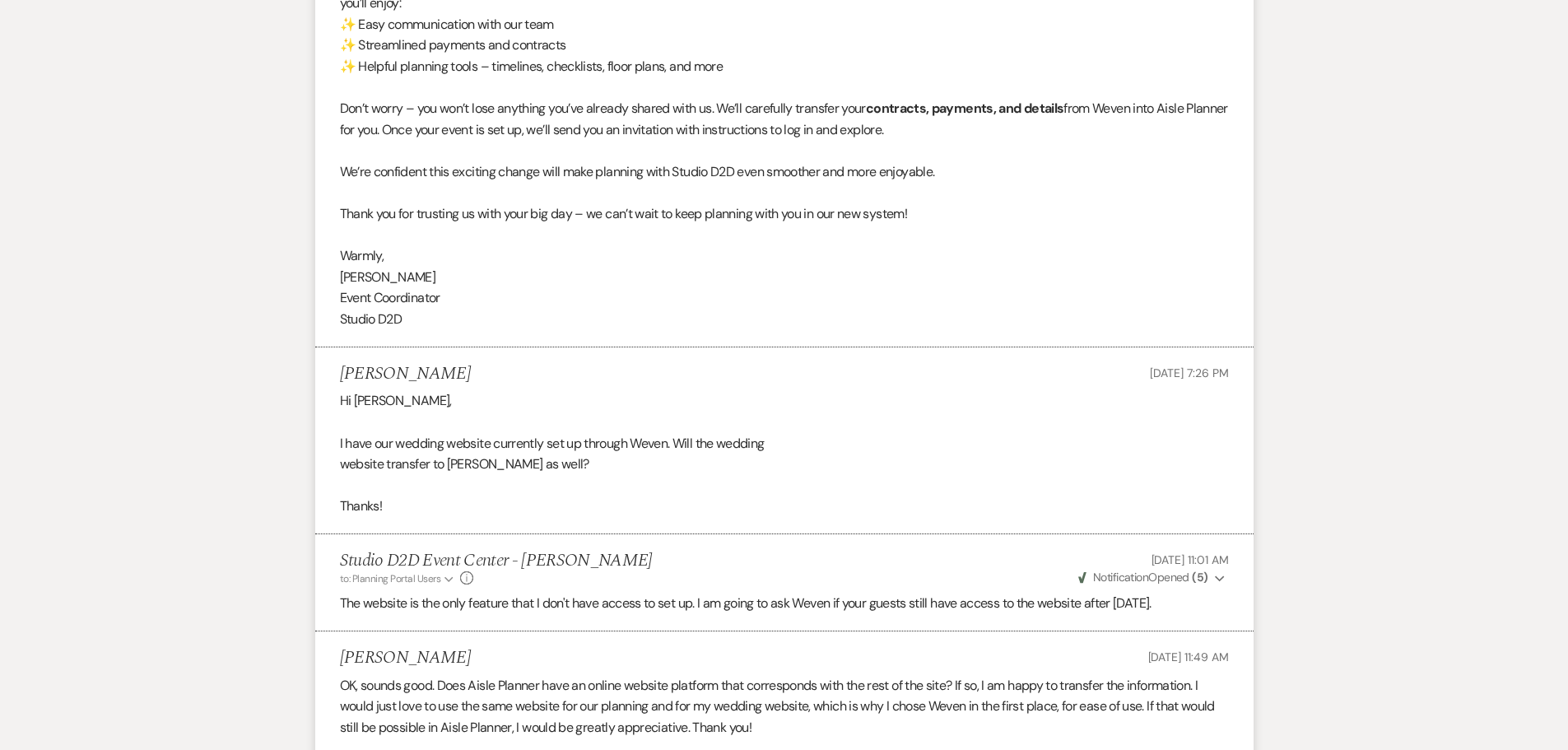
scroll to position [412, 0]
